Goal: Information Seeking & Learning: Compare options

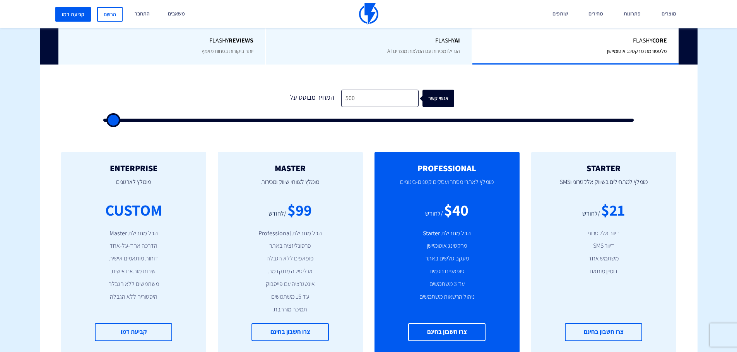
scroll to position [39, 0]
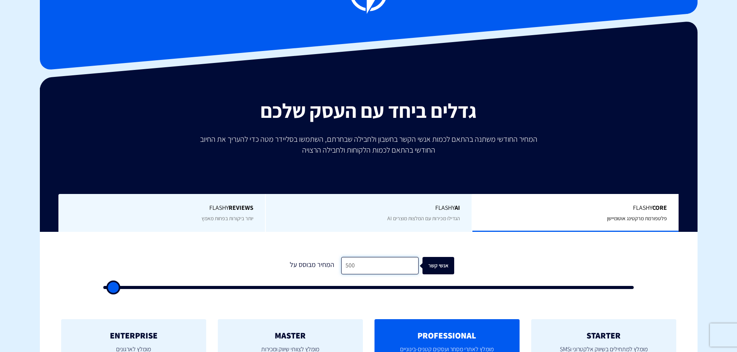
click at [382, 262] on input "500" at bounding box center [379, 265] width 77 height 17
type input "1"
type input "500"
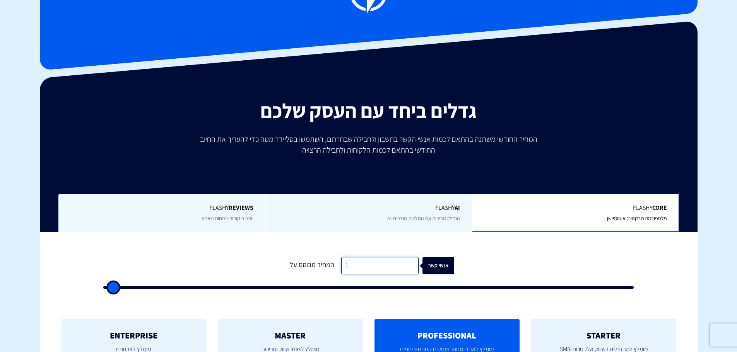
type input "15"
type input "500"
type input "150"
type input "500"
type input "1,500"
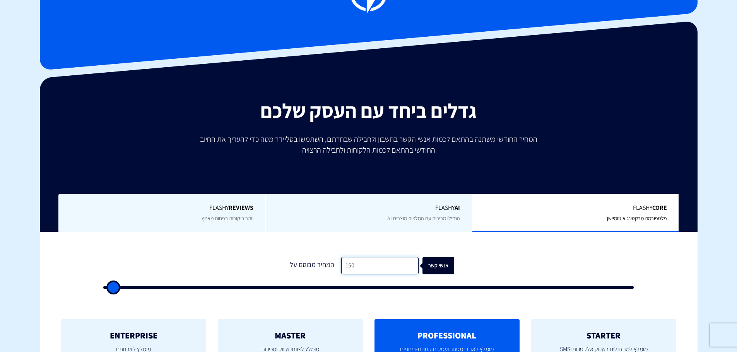
type input "1500"
type input "15,000"
type input "15000"
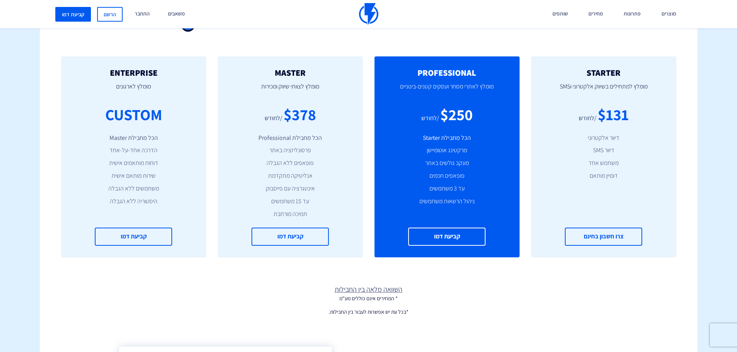
scroll to position [309, 0]
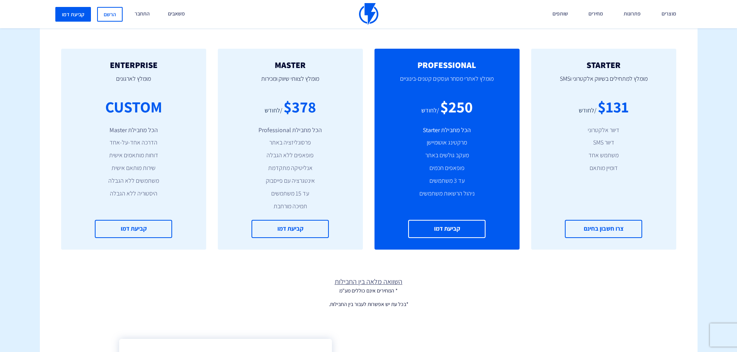
type input "15,000"
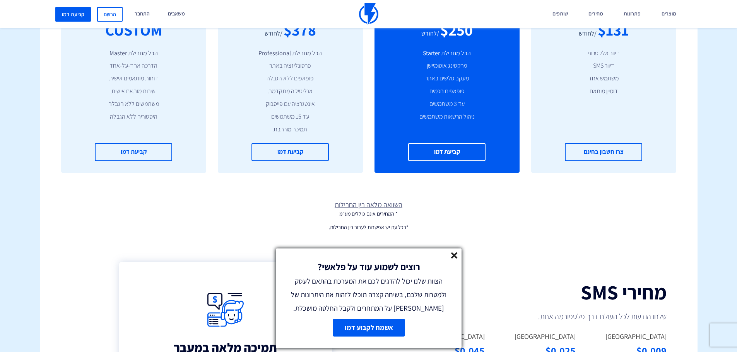
scroll to position [464, 0]
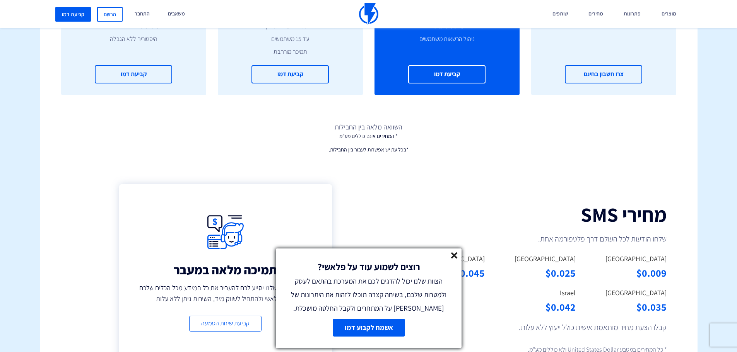
click at [454, 252] on div "רוצים לשמוע עוד על פלאשי? הצוות שלנו יכול להדגים לכם את המערכת בהתאם לעסק ולמטר…" at bounding box center [369, 282] width 186 height 67
click at [453, 255] on line at bounding box center [453, 255] width 5 height 5
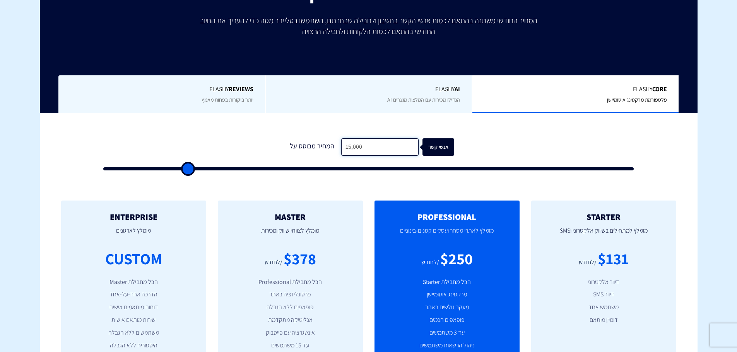
scroll to position [155, 0]
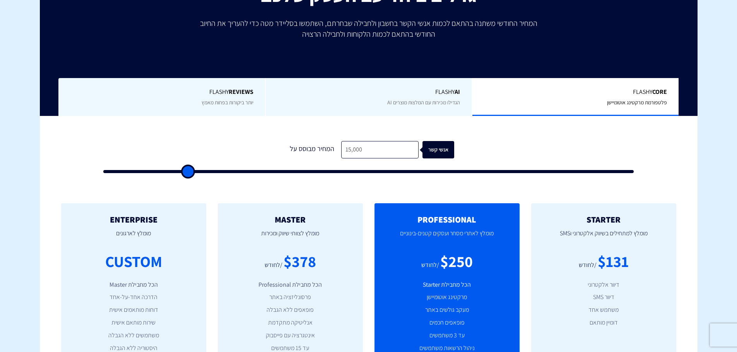
click at [609, 92] on span "Flashy Core" at bounding box center [575, 92] width 183 height 9
click at [678, 87] on div "Flashy Core פלטפורמת מרקטינג אוטומיישן" at bounding box center [575, 97] width 207 height 38
click at [390, 149] on input "15,000" at bounding box center [379, 149] width 77 height 17
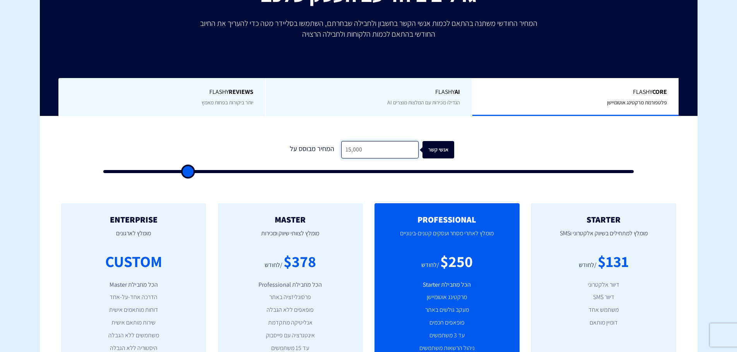
type input "500"
click at [596, 86] on div "Flashy Core פלטפורמת מרקטינג אוטומיישן" at bounding box center [575, 97] width 207 height 38
click at [596, 94] on span "Flashy Core" at bounding box center [575, 92] width 183 height 9
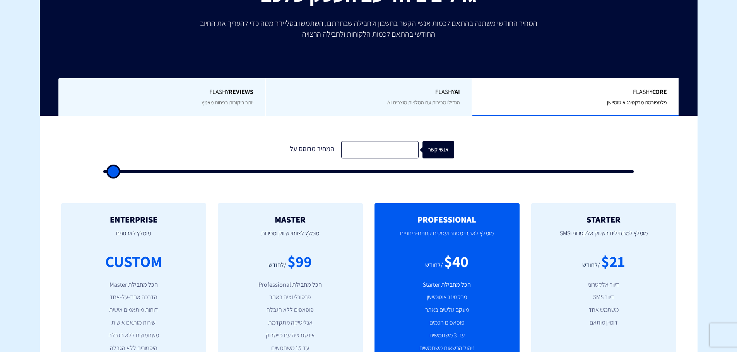
click at [596, 94] on span "Flashy Core" at bounding box center [575, 92] width 183 height 9
click at [428, 103] on span "הגדילו מכירות עם המלצות מוצרים AI" at bounding box center [423, 102] width 73 height 7
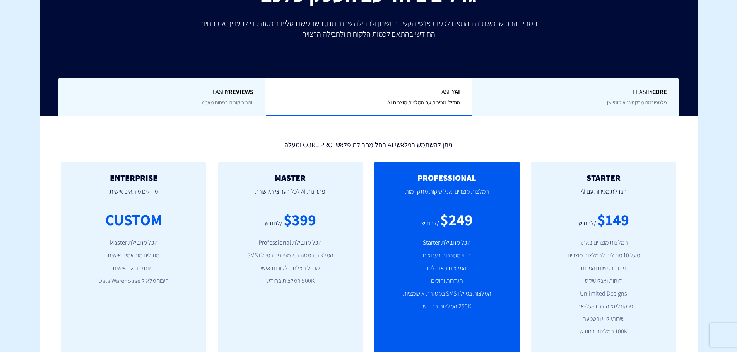
click at [577, 101] on div "Flashy Core פלטפורמת מרקטינג אוטומיישן" at bounding box center [575, 97] width 207 height 38
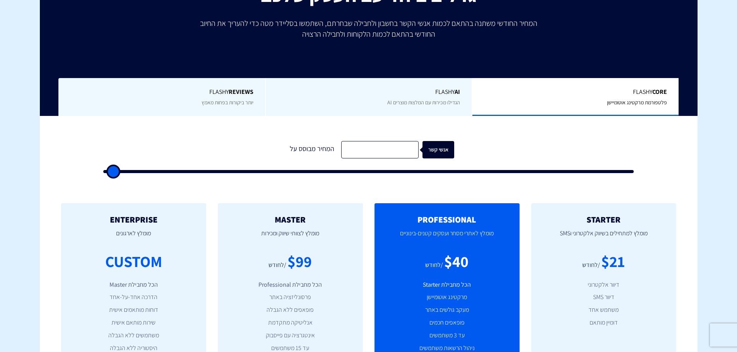
click at [417, 89] on span "Flashy AI" at bounding box center [368, 92] width 183 height 9
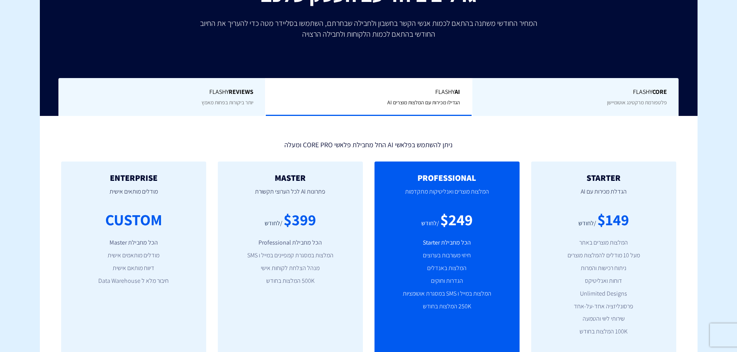
click at [426, 145] on div "ניתן להשתמש בפלאשי AI החל מחבילת פלאשי CORE PRO ומעלה" at bounding box center [368, 143] width 627 height 13
click at [217, 98] on div "Flashy REVIEWS יותר ביקורות בפחות מאמץ" at bounding box center [161, 97] width 207 height 38
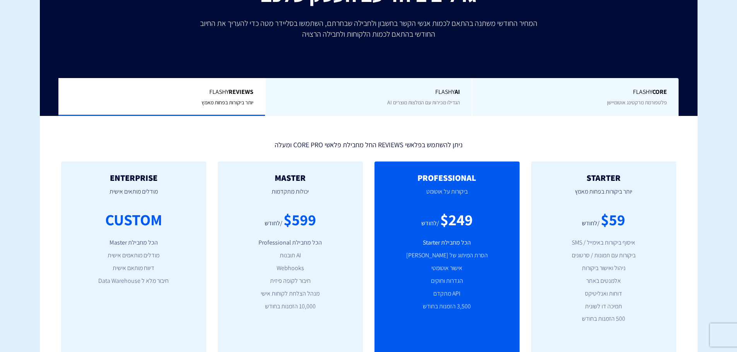
click at [217, 87] on div "Flashy REVIEWS יותר ביקורות בפחות מאמץ" at bounding box center [161, 97] width 207 height 38
click at [612, 99] on div "Flashy Core פלטפורמת מרקטינג אוטומיישן" at bounding box center [575, 97] width 207 height 38
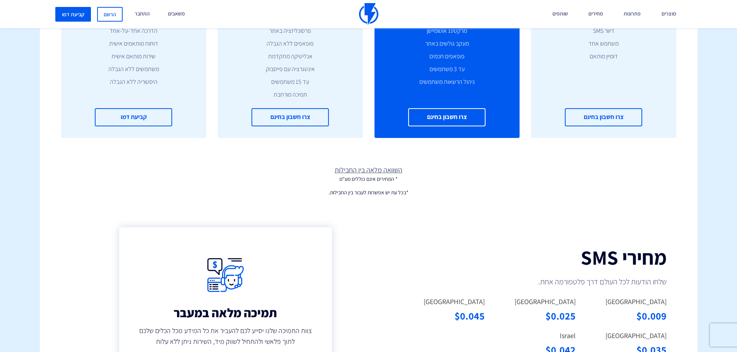
scroll to position [464, 0]
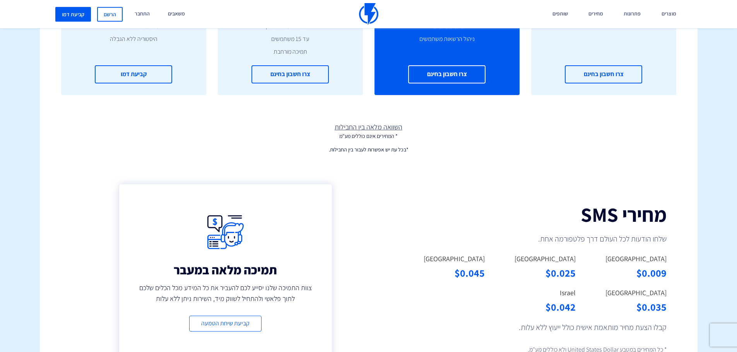
click at [371, 130] on link "השוואה מלאה בין החבילות" at bounding box center [369, 127] width 658 height 10
